Goal: Use online tool/utility

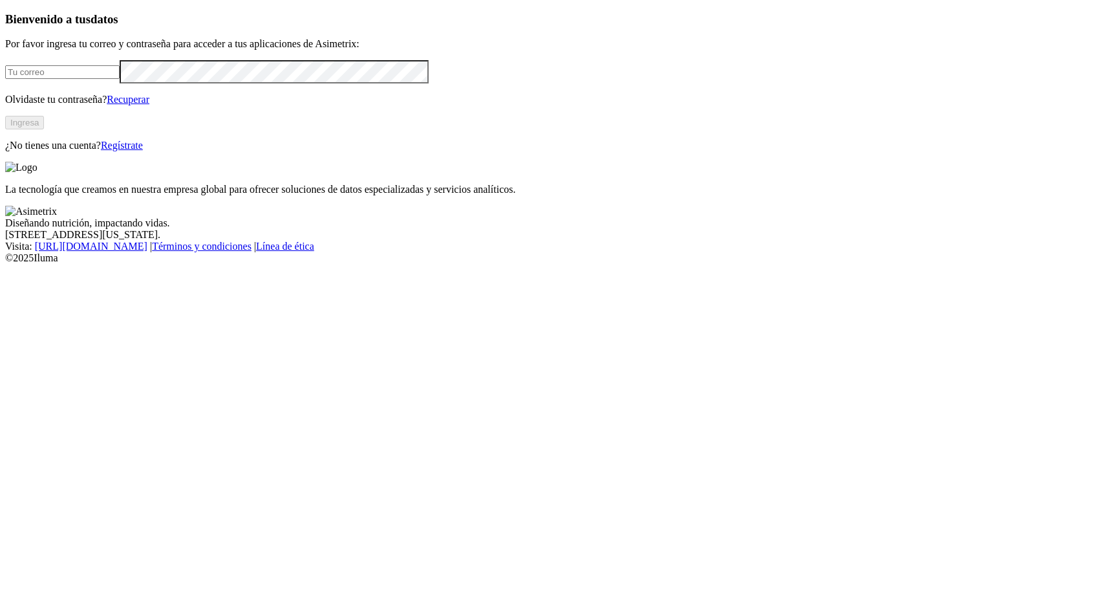
click at [120, 79] on input "email" at bounding box center [62, 72] width 114 height 14
type input "[PERSON_NAME][EMAIL_ADDRESS][PERSON_NAME][DOMAIN_NAME]"
click at [44, 129] on button "Ingresa" at bounding box center [24, 123] width 39 height 14
